Goal: Information Seeking & Learning: Learn about a topic

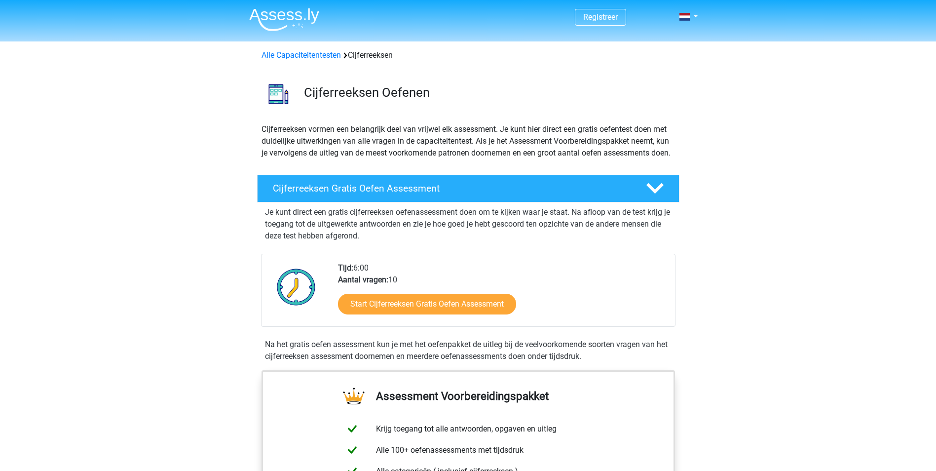
scroll to position [99, 0]
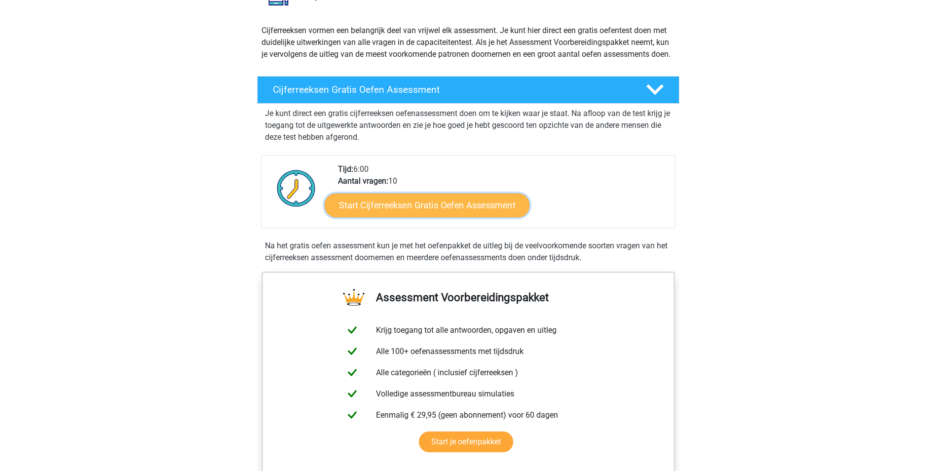
click at [490, 215] on link "Start Cijferreeksen Gratis Oefen Assessment" at bounding box center [427, 205] width 205 height 24
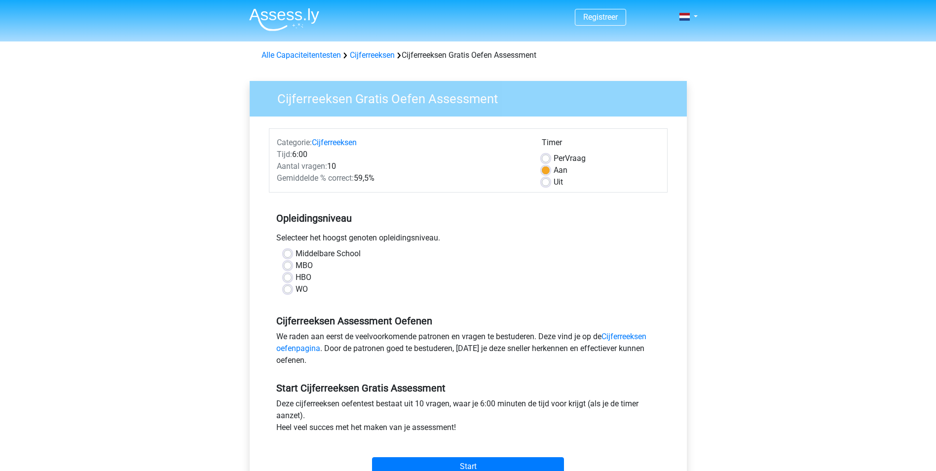
click at [296, 278] on label "HBO" at bounding box center [304, 277] width 16 height 12
click at [290, 278] on input "HBO" at bounding box center [288, 276] width 8 height 10
radio input "true"
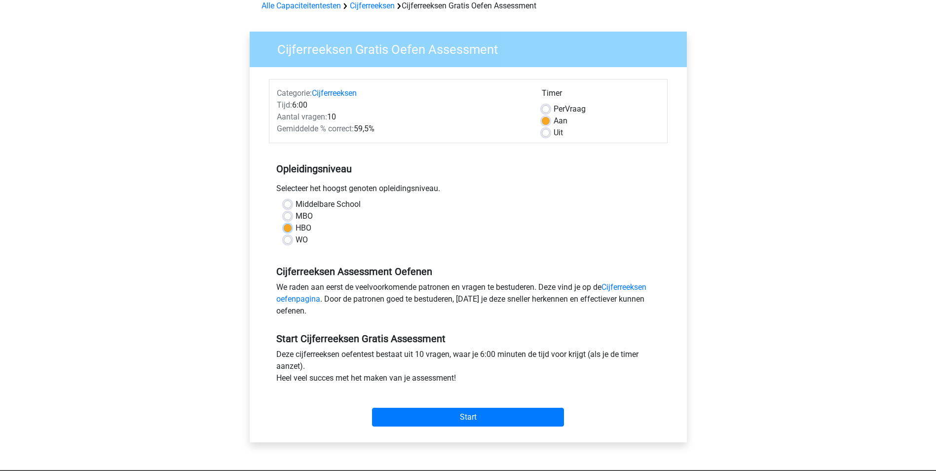
scroll to position [197, 0]
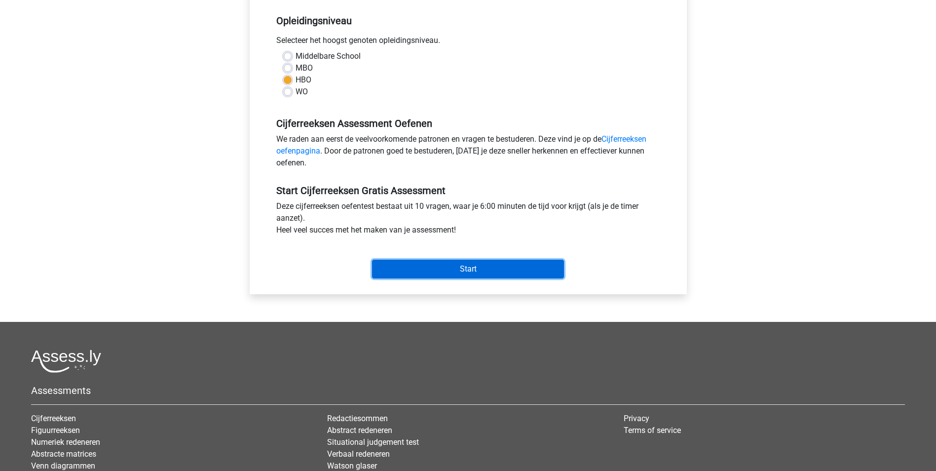
click at [484, 261] on input "Start" at bounding box center [468, 269] width 192 height 19
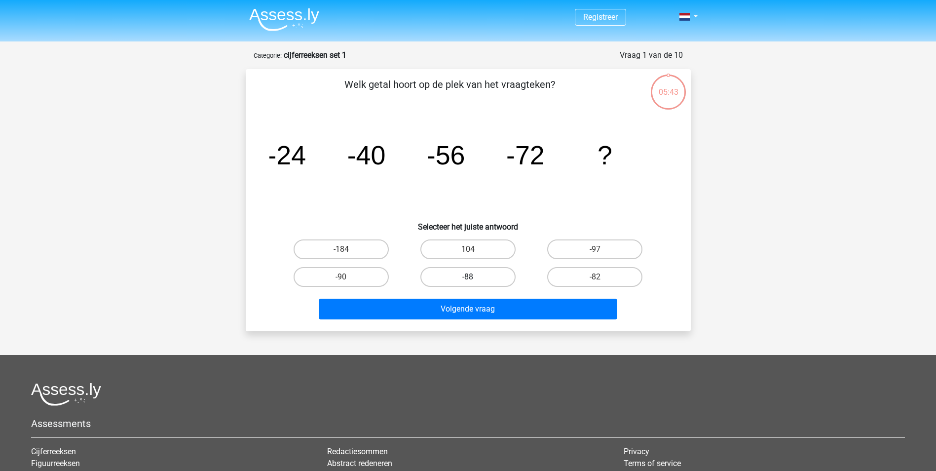
drag, startPoint x: 450, startPoint y: 278, endPoint x: 446, endPoint y: 276, distance: 5.1
click at [450, 278] on label "-88" at bounding box center [468, 277] width 95 height 20
click at [468, 278] on input "-88" at bounding box center [471, 280] width 6 height 6
radio input "true"
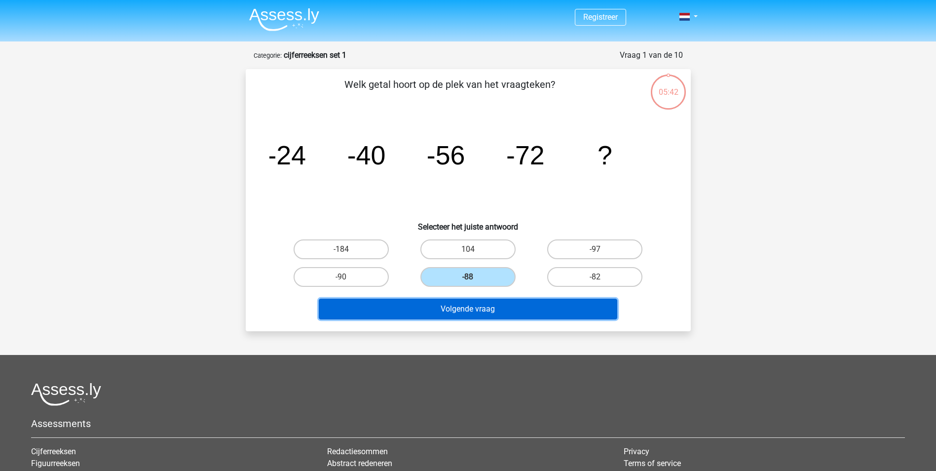
click at [478, 306] on button "Volgende vraag" at bounding box center [468, 309] width 299 height 21
